Goal: Information Seeking & Learning: Learn about a topic

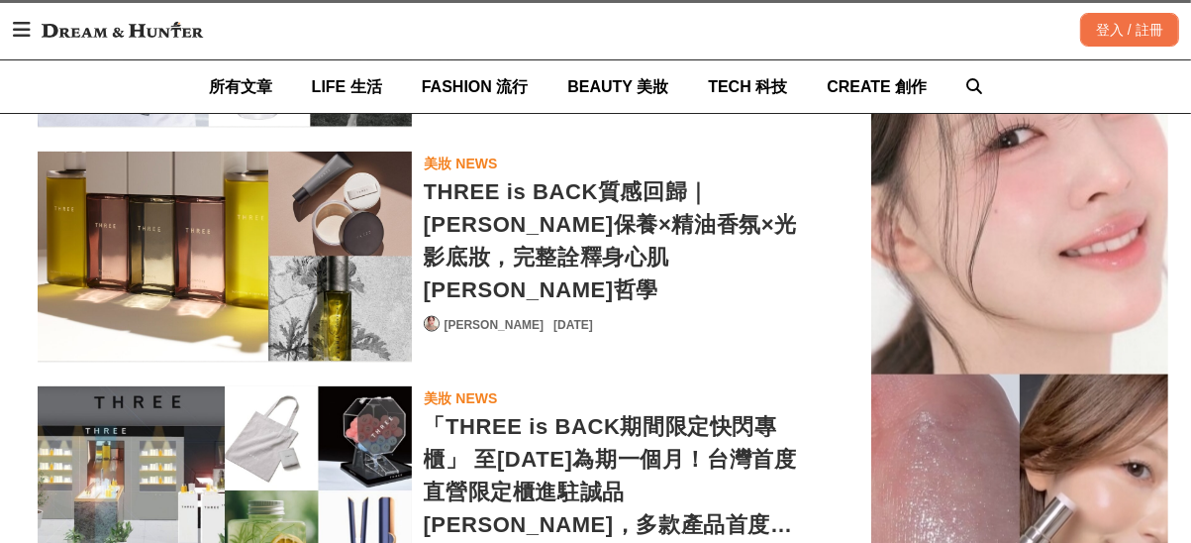
scroll to position [7921, 0]
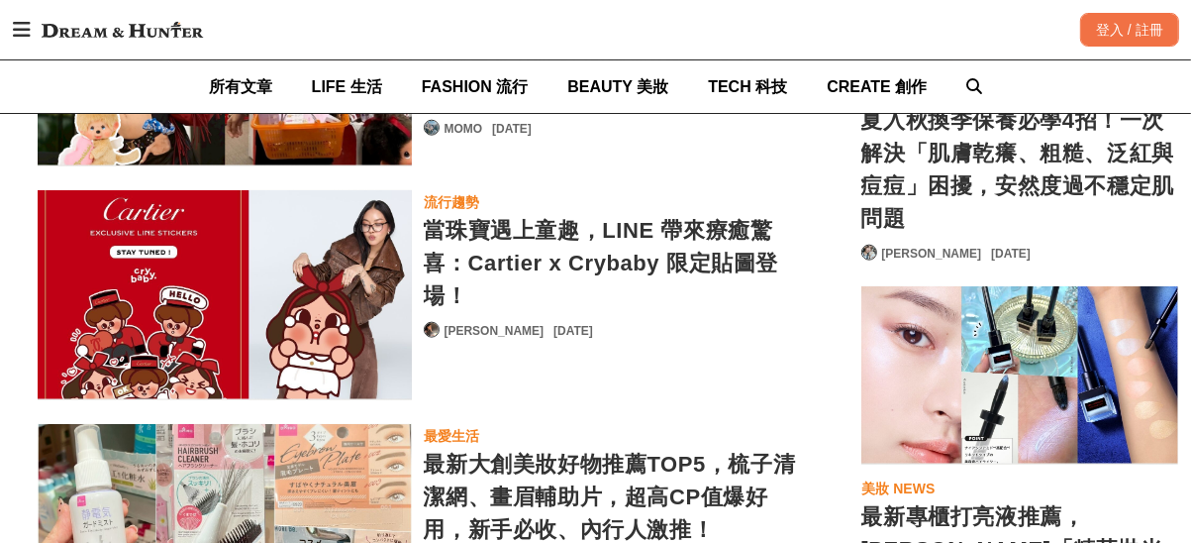
scroll to position [13762, 0]
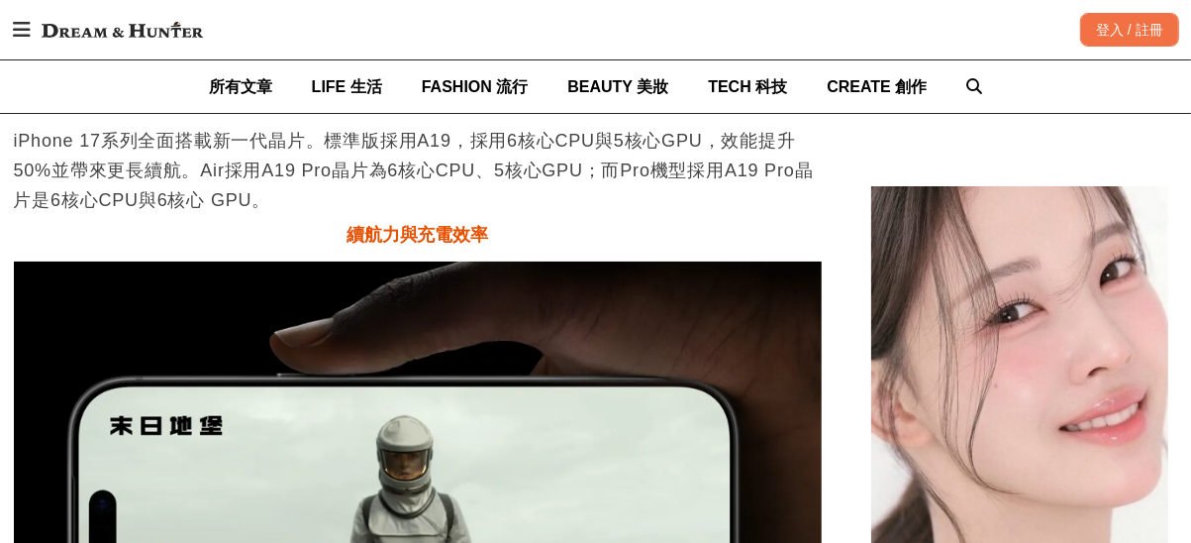
scroll to position [14950, 0]
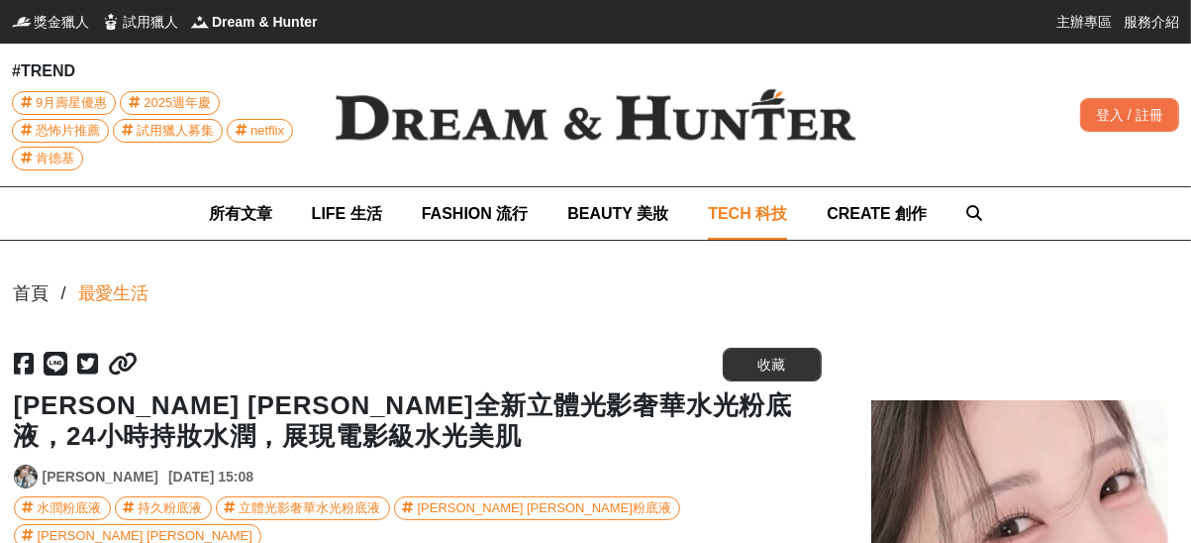
scroll to position [0, 8]
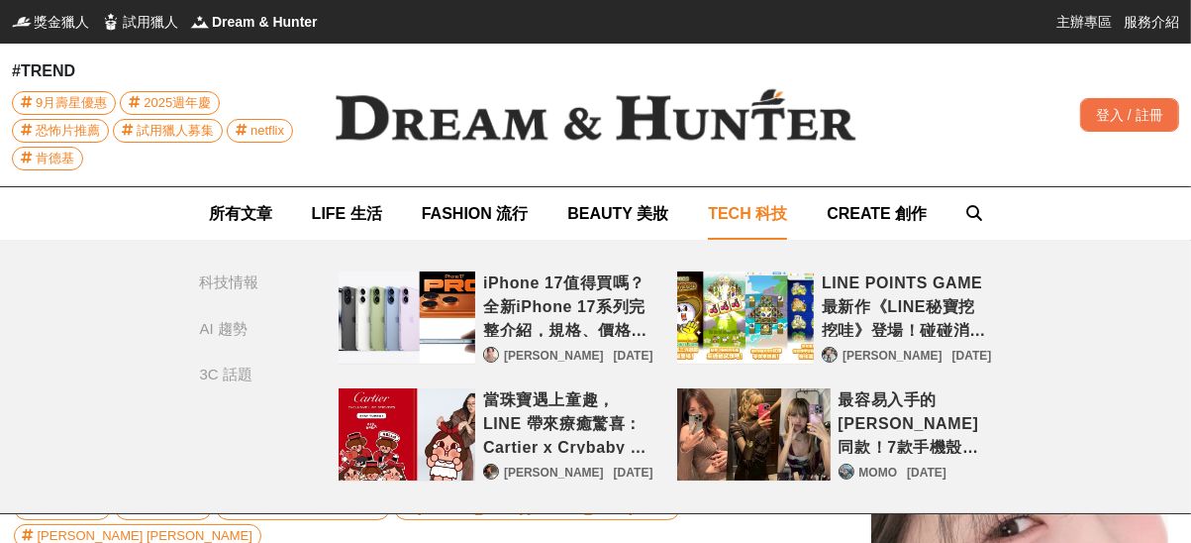
scroll to position [6, 0]
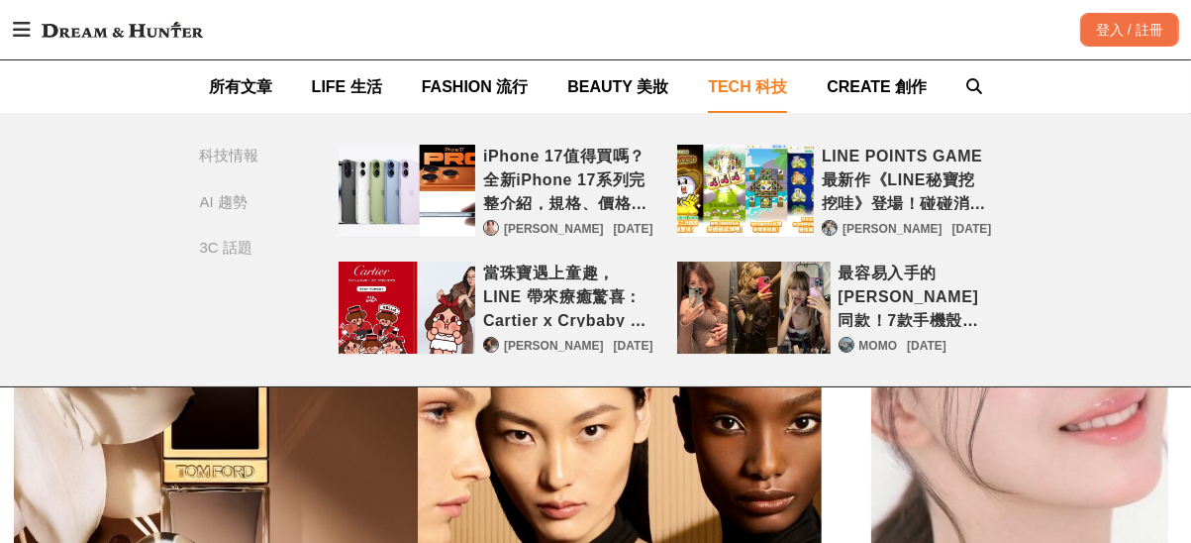
scroll to position [297, 0]
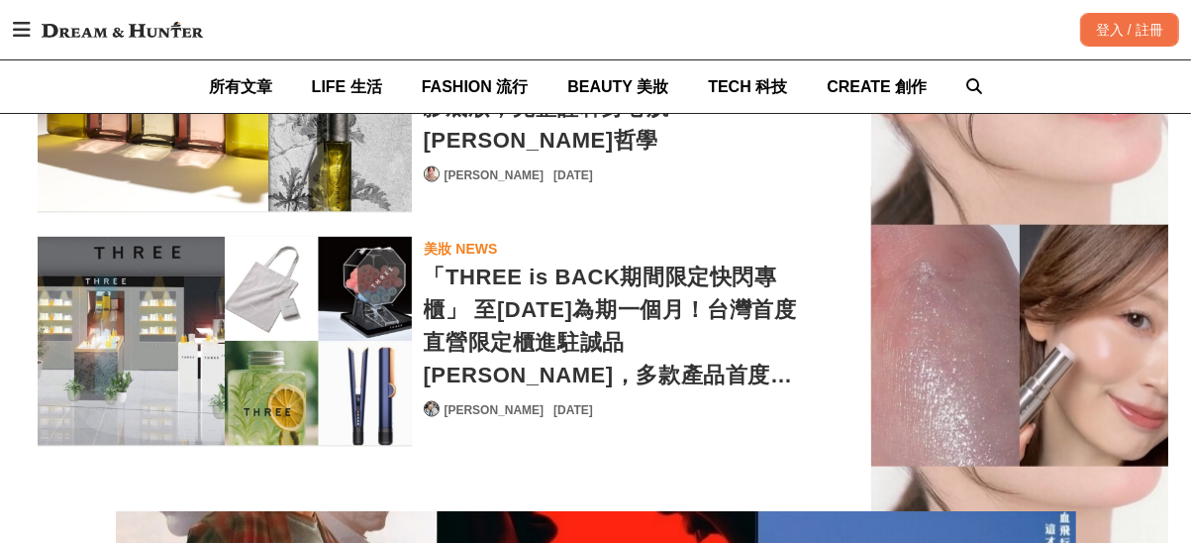
scroll to position [8812, 0]
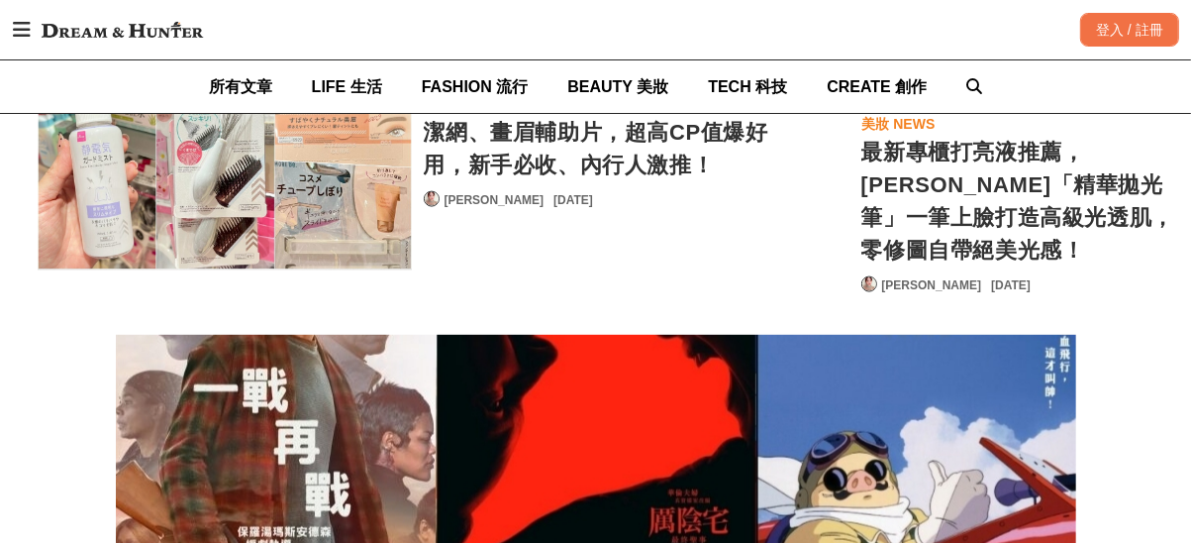
scroll to position [0, 805]
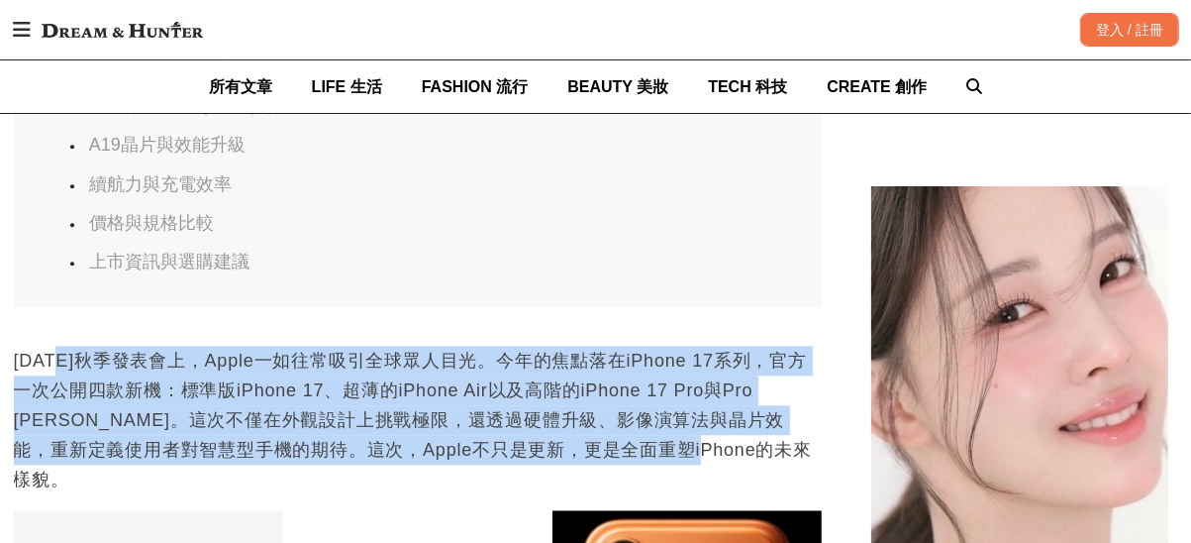
drag, startPoint x: 55, startPoint y: 211, endPoint x: 748, endPoint y: 307, distance: 699.7
click at [748, 346] on p "[DATE]秋季發表會上，Apple一如往常吸引全球眾人目光。今年的焦點落在iPhone 17系列，官方一次公開四款新機：標準版iPhone 17、超薄的iP…" at bounding box center [418, 420] width 808 height 149
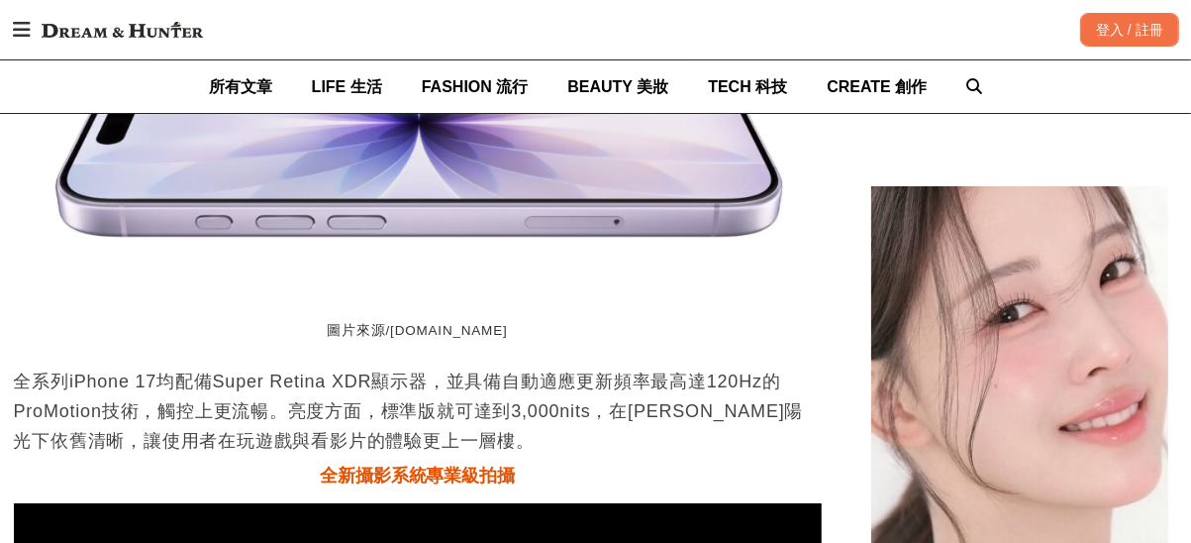
scroll to position [0, 2424]
